Goal: Task Accomplishment & Management: Manage account settings

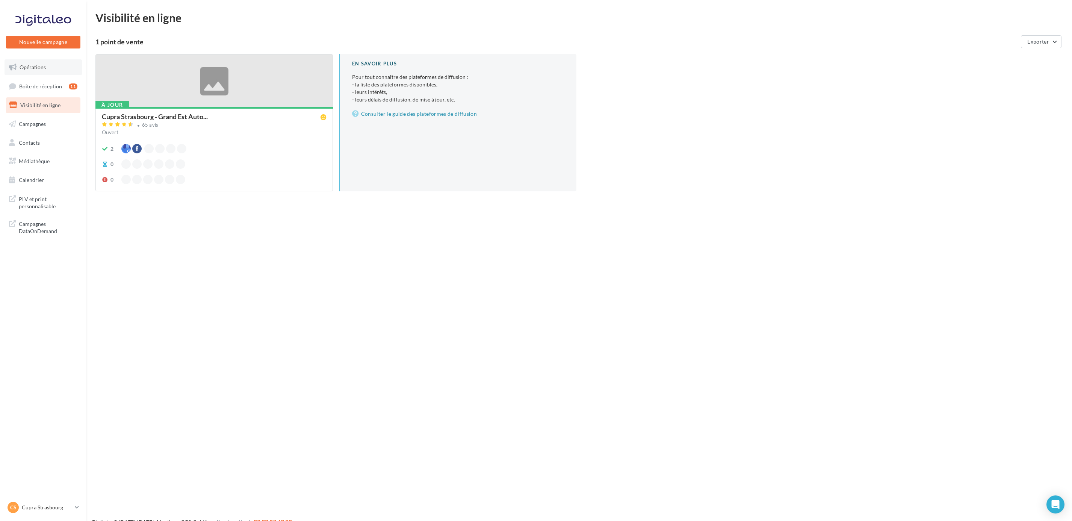
click at [18, 70] on link "Opérations" at bounding box center [43, 67] width 77 height 16
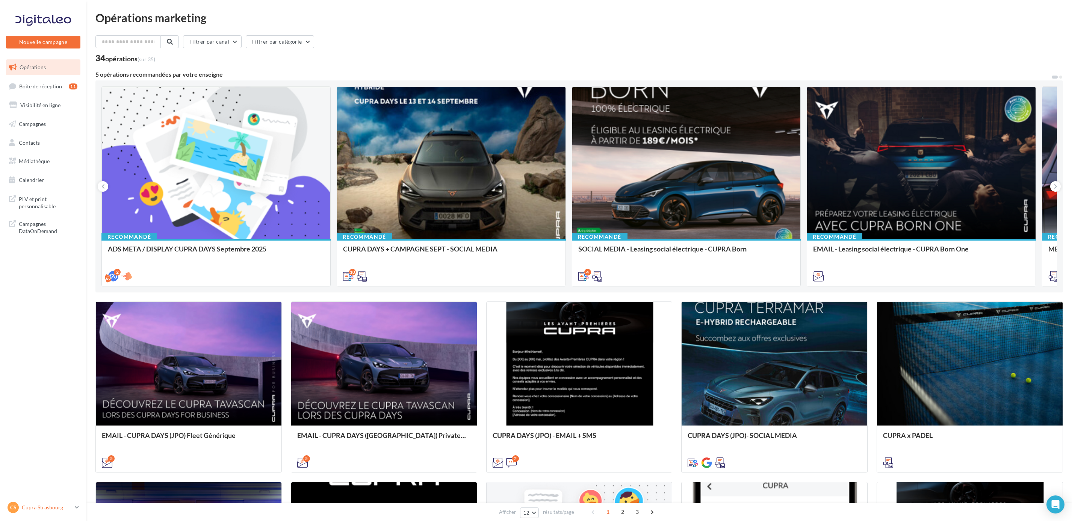
click at [57, 506] on p "Cupra Strasbourg" at bounding box center [47, 507] width 50 height 8
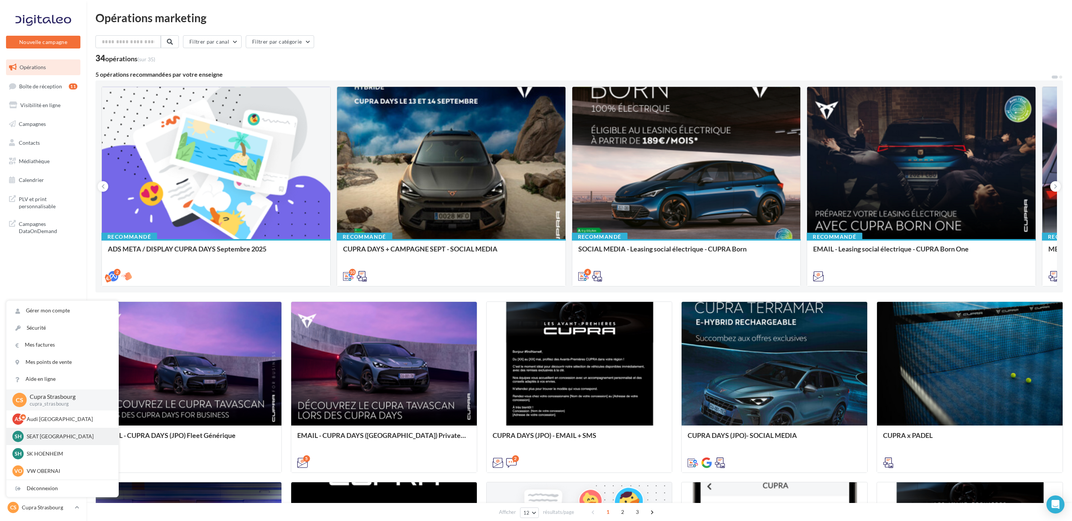
click at [59, 434] on p "SEAT [GEOGRAPHIC_DATA]" at bounding box center [68, 436] width 83 height 8
